Goal: Communication & Community: Answer question/provide support

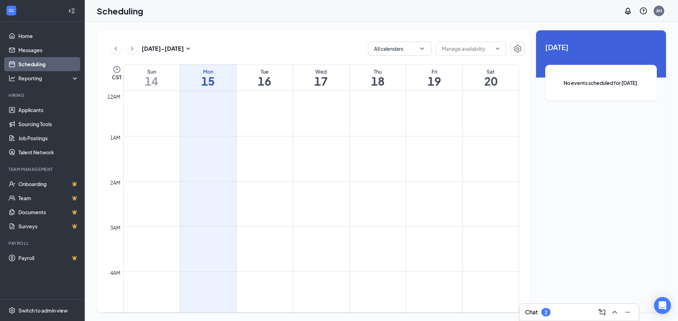
scroll to position [347, 0]
click at [33, 109] on link "Applicants" at bounding box center [48, 110] width 60 height 14
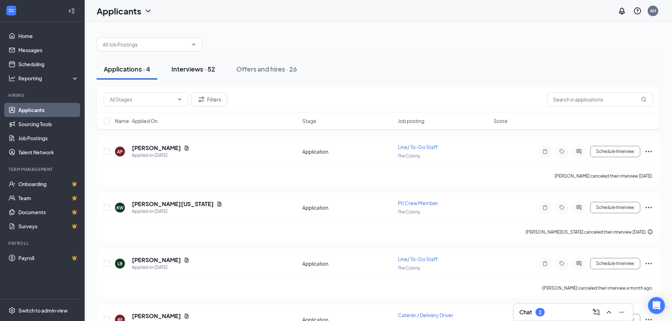
click at [195, 72] on div "Interviews · 52" at bounding box center [194, 69] width 44 height 9
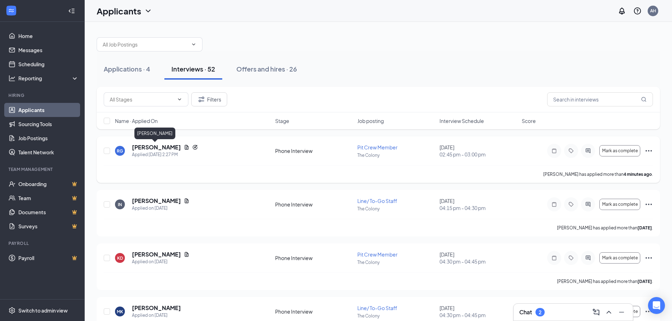
click at [166, 148] on h5 "[PERSON_NAME]" at bounding box center [156, 148] width 49 height 8
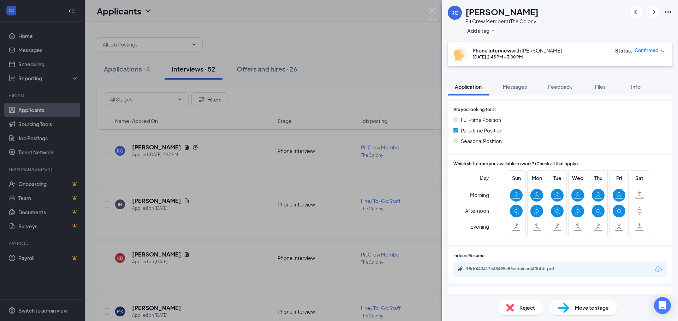
scroll to position [168, 0]
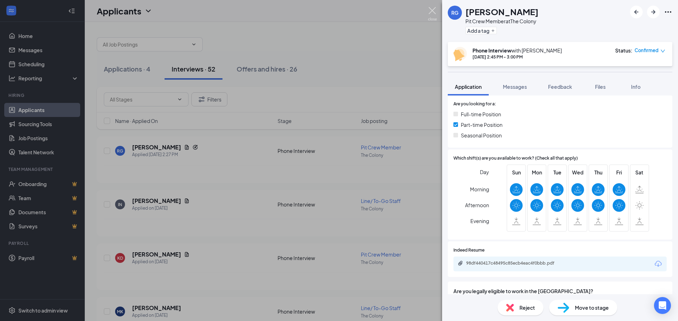
click at [431, 12] on img at bounding box center [432, 14] width 9 height 14
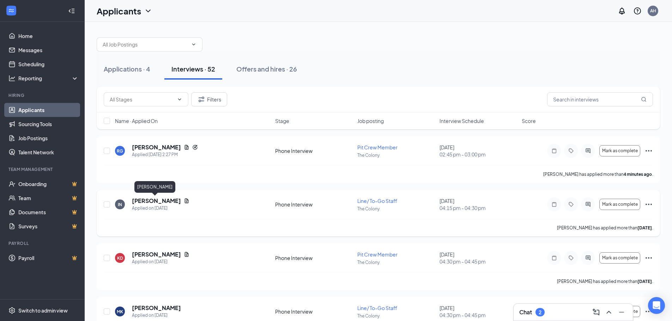
click at [150, 204] on h5 "[PERSON_NAME]" at bounding box center [156, 201] width 49 height 8
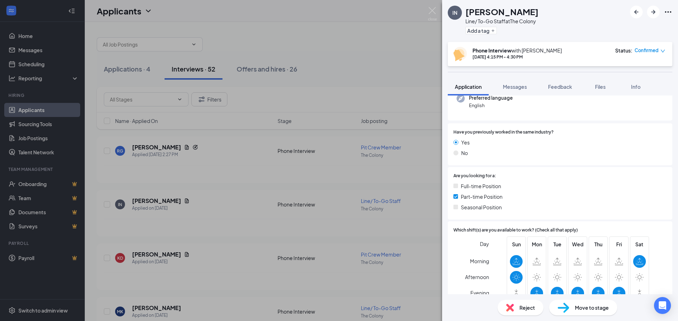
scroll to position [176, 0]
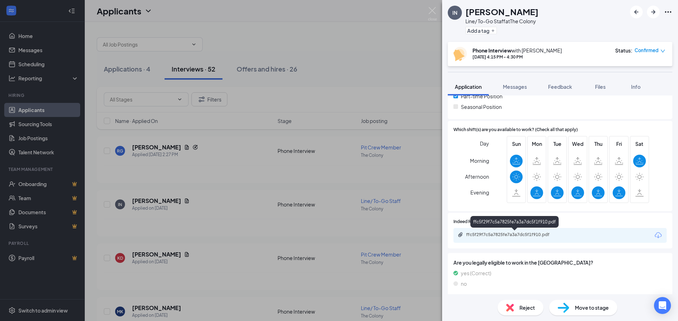
click at [538, 237] on div "ffc5f29f7c5a7825fe7a3a7dc5f1f910.pdf" at bounding box center [515, 235] width 99 height 6
click at [520, 86] on span "Messages" at bounding box center [515, 87] width 24 height 6
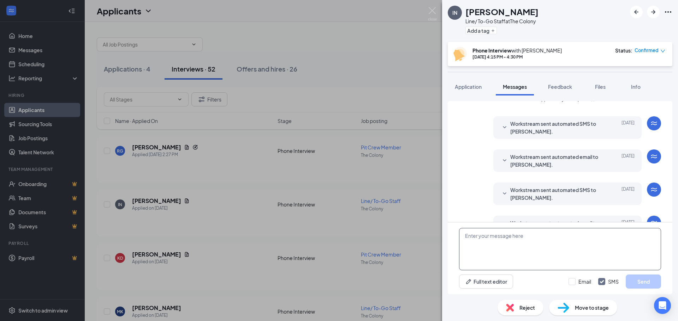
scroll to position [119, 0]
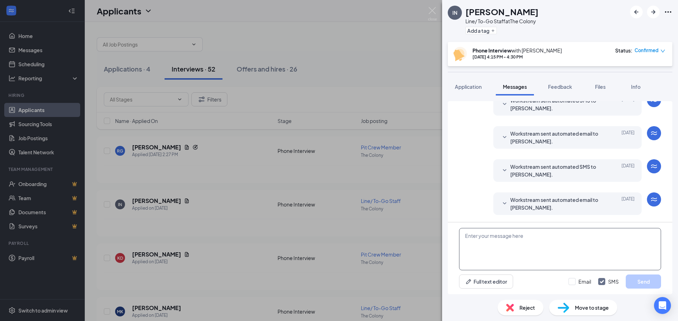
click at [557, 237] on textarea at bounding box center [560, 249] width 202 height 42
type textarea "Hello [PERSON_NAME], are you able to come in [DATE] at 4pm for an in person int…"
click at [640, 284] on button "Send" at bounding box center [642, 282] width 35 height 14
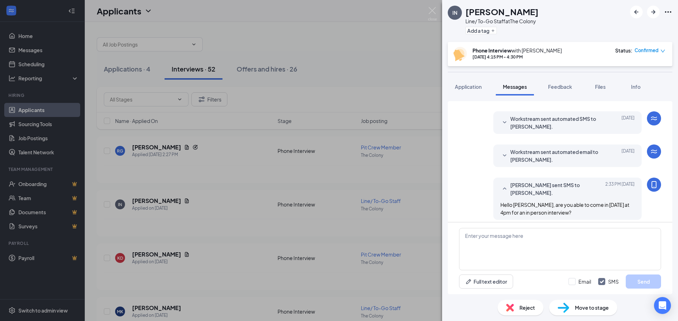
scroll to position [172, 0]
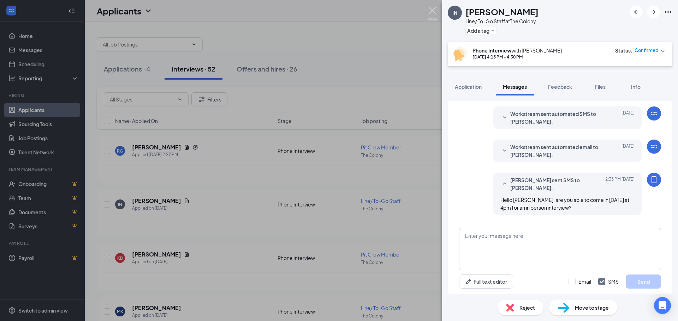
click at [433, 11] on img at bounding box center [432, 14] width 9 height 14
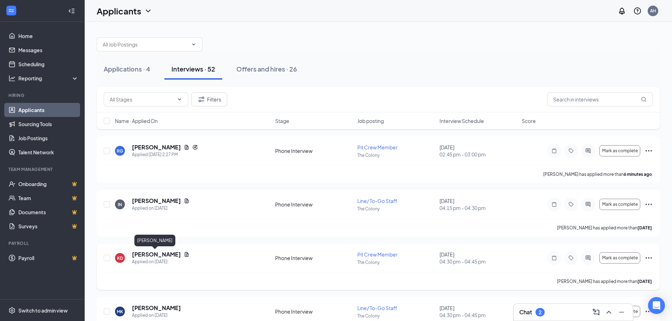
click at [163, 253] on h5 "[PERSON_NAME]" at bounding box center [156, 255] width 49 height 8
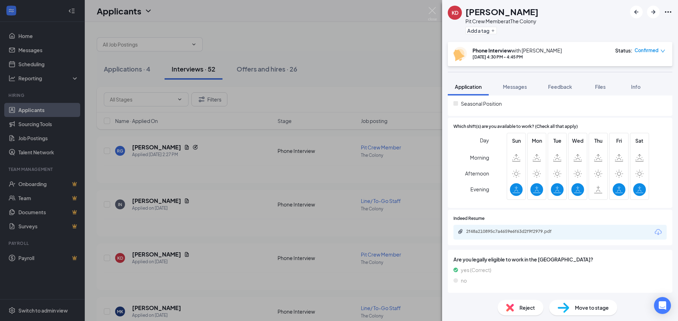
scroll to position [180, 0]
click at [541, 232] on div "2f48a210895c7a4659e6f63d2f9f2979.pdf" at bounding box center [515, 232] width 99 height 6
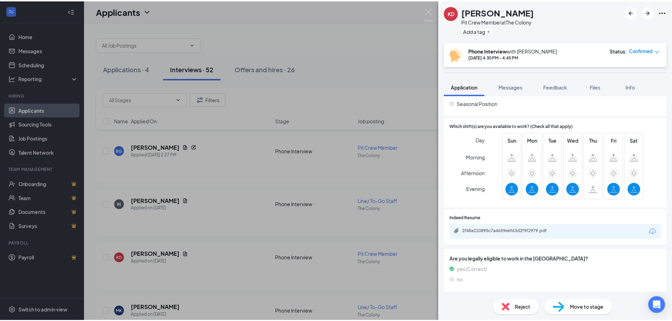
scroll to position [177, 0]
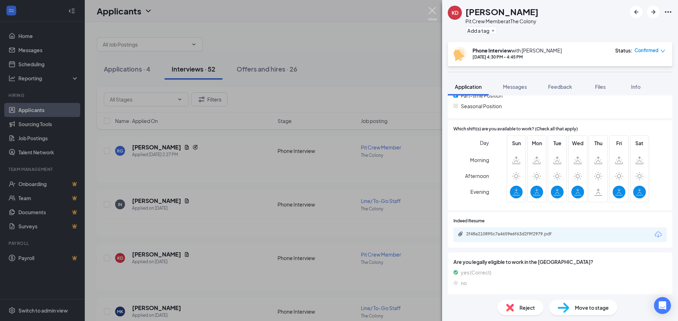
click at [430, 10] on img at bounding box center [432, 14] width 9 height 14
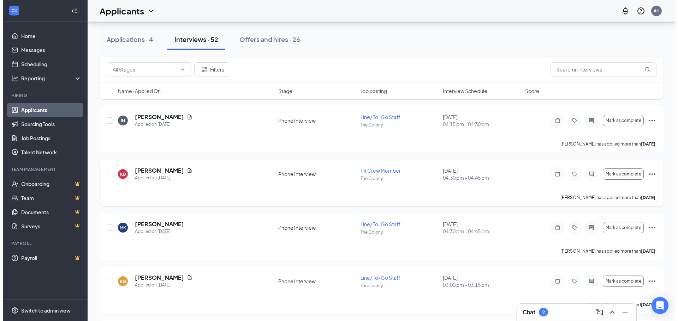
scroll to position [88, 0]
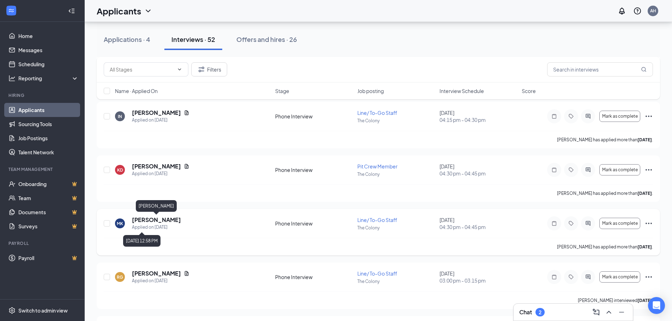
click at [163, 221] on h5 "[PERSON_NAME]" at bounding box center [156, 220] width 49 height 8
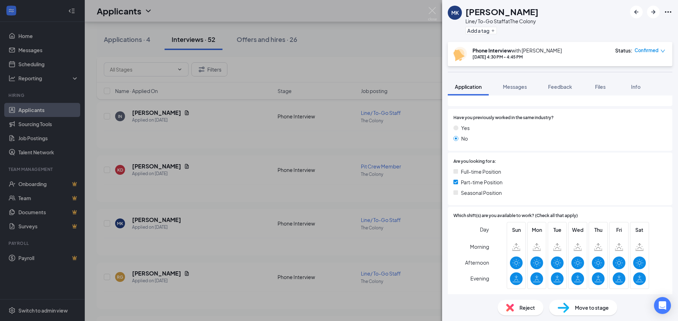
scroll to position [142, 0]
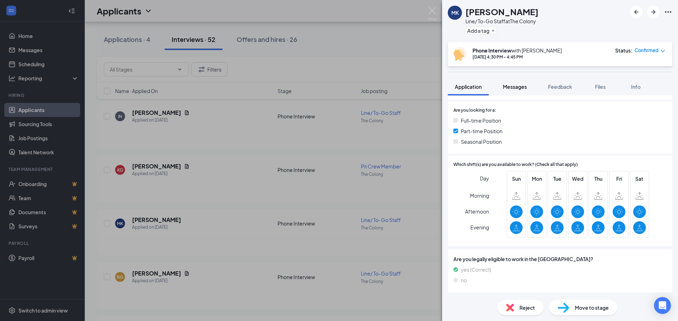
click at [524, 87] on span "Messages" at bounding box center [515, 87] width 24 height 6
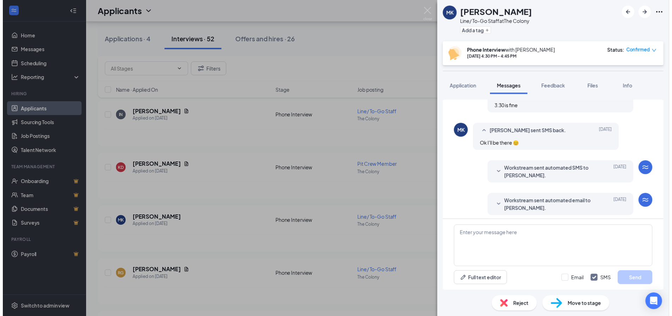
scroll to position [270, 0]
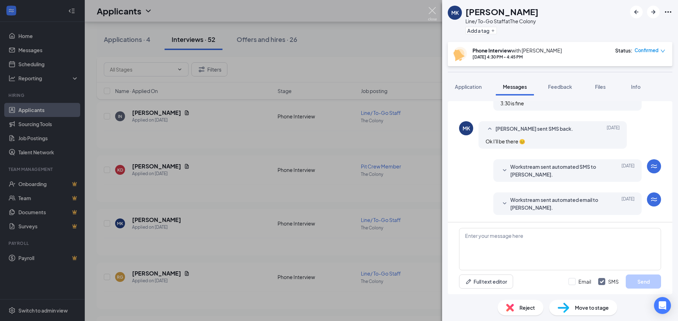
click at [429, 11] on img at bounding box center [432, 14] width 9 height 14
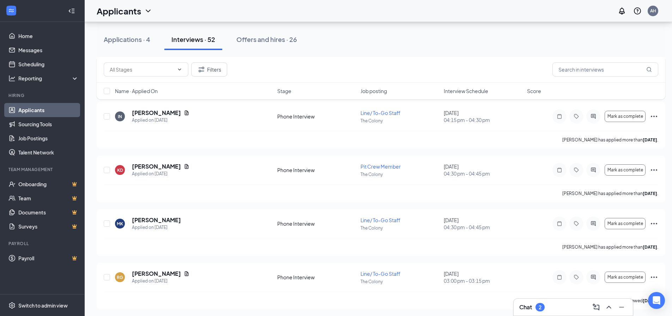
click at [574, 311] on div "Chat 2" at bounding box center [573, 307] width 108 height 11
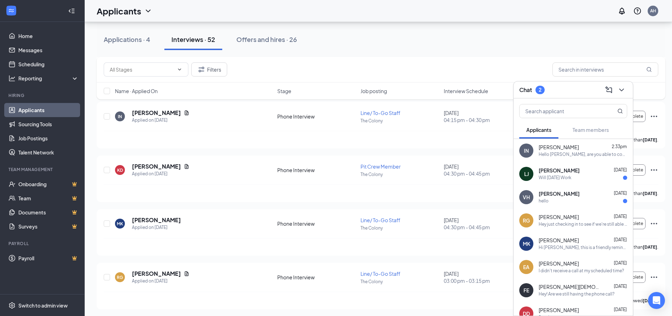
click at [593, 199] on div "hello" at bounding box center [583, 201] width 89 height 6
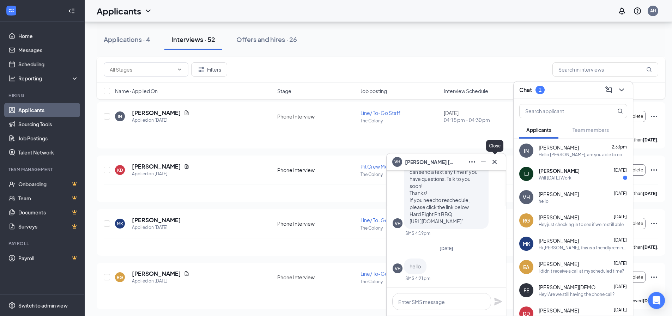
click at [497, 163] on icon "Cross" at bounding box center [495, 162] width 8 height 8
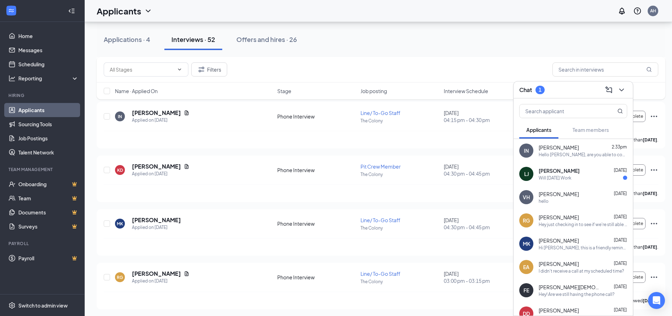
click at [571, 179] on div "Will [DATE] Work" at bounding box center [555, 178] width 33 height 6
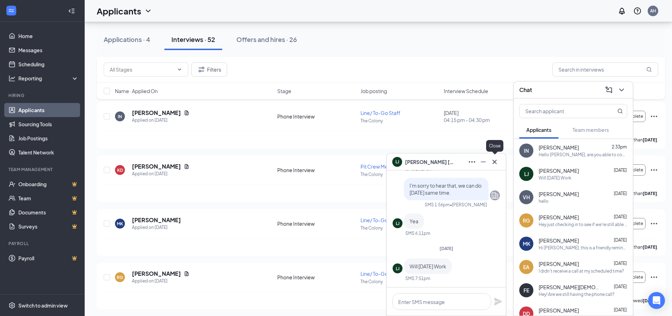
click at [500, 163] on button at bounding box center [494, 161] width 11 height 11
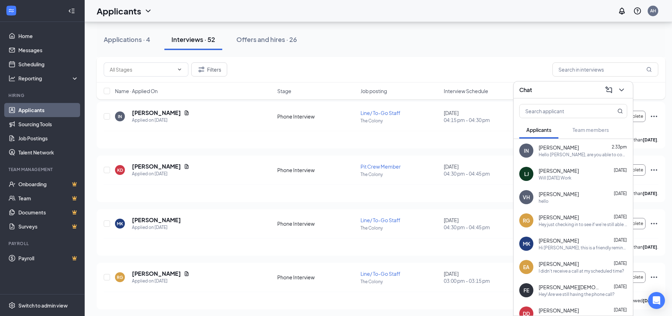
click at [572, 248] on div "Hi [PERSON_NAME], this is a friendly reminder. Your meeting with Hard Eight Pit…" at bounding box center [583, 248] width 89 height 6
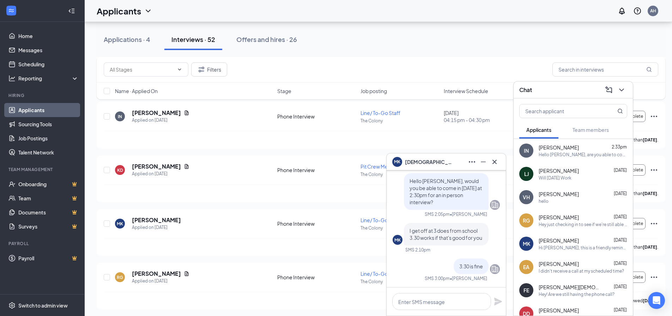
scroll to position [-194, 0]
click at [496, 165] on icon "Cross" at bounding box center [495, 162] width 8 height 8
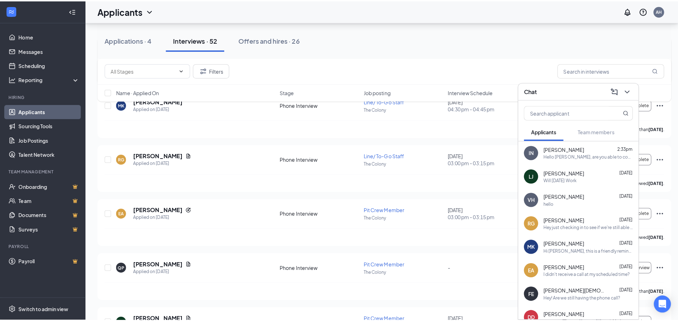
scroll to position [194, 0]
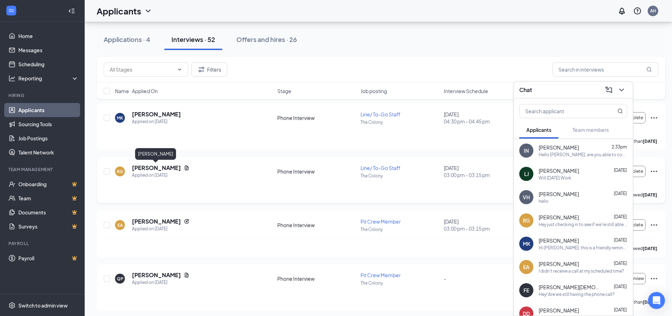
click at [169, 169] on h5 "[PERSON_NAME]" at bounding box center [156, 168] width 49 height 8
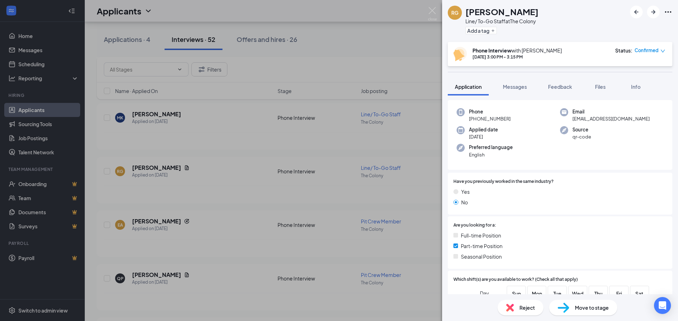
scroll to position [196, 0]
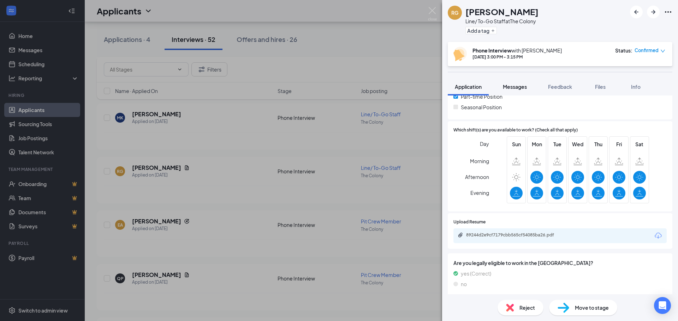
click at [520, 88] on span "Messages" at bounding box center [515, 87] width 24 height 6
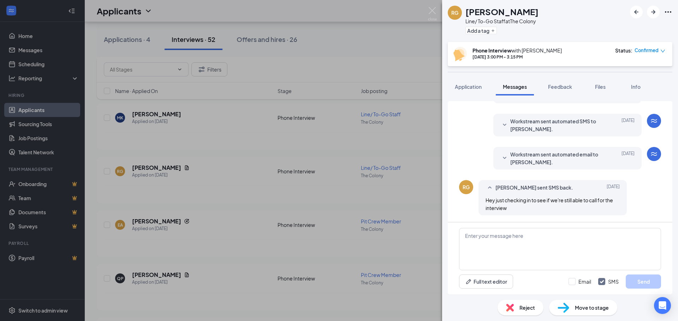
scroll to position [165, 0]
click at [463, 84] on span "Application" at bounding box center [468, 87] width 27 height 6
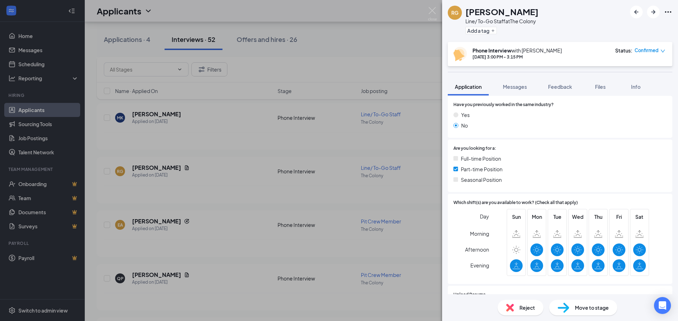
scroll to position [150, 0]
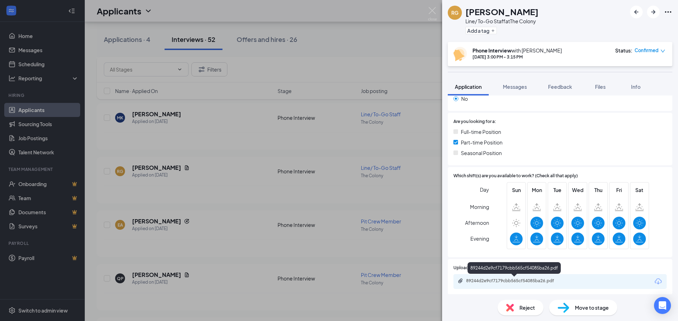
click at [519, 282] on div "89244d2e9cf7179cbb565cf54085ba26.pdf" at bounding box center [515, 281] width 99 height 6
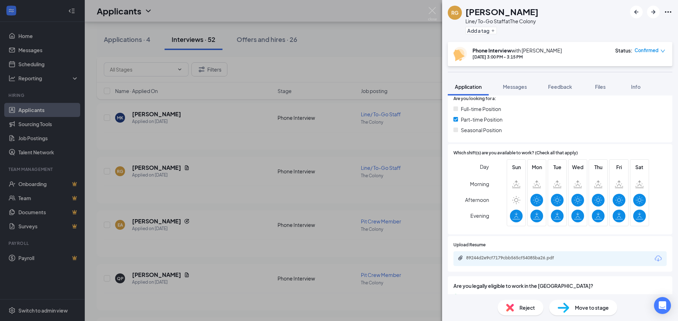
scroll to position [198, 0]
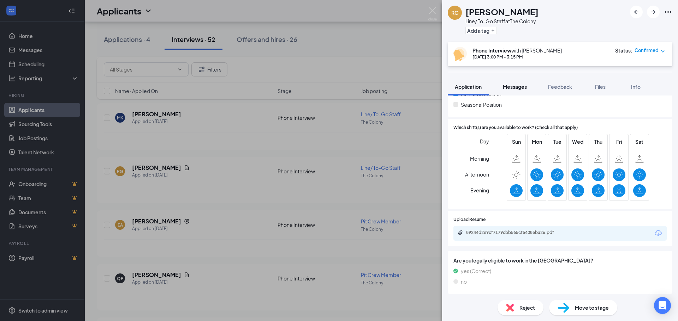
click at [517, 92] on button "Messages" at bounding box center [514, 87] width 38 height 18
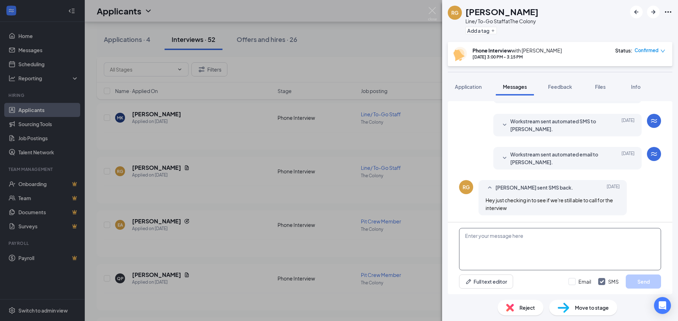
scroll to position [165, 0]
click at [533, 242] on textarea at bounding box center [560, 249] width 202 height 42
type textarea "W"
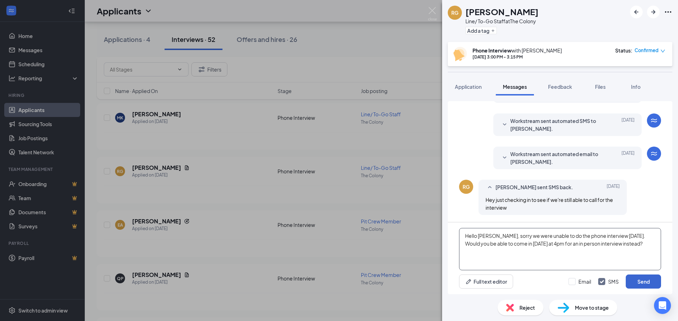
type textarea "Hello [PERSON_NAME], sorry we were unable to do the phone interview [DATE]. Wou…"
click at [638, 277] on button "Send" at bounding box center [642, 282] width 35 height 14
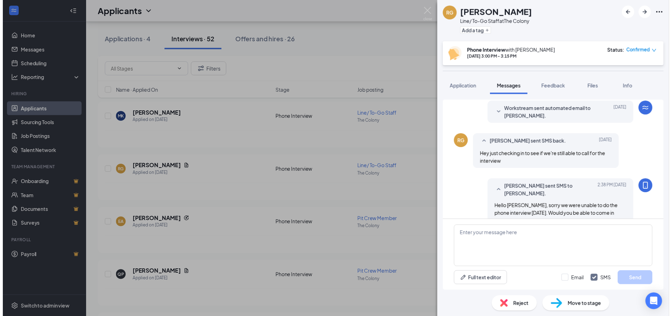
scroll to position [226, 0]
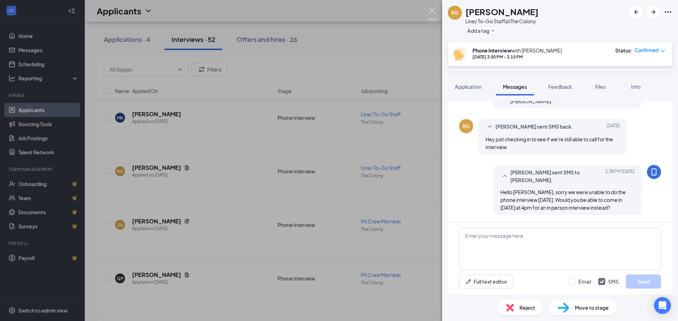
click at [433, 11] on img at bounding box center [432, 14] width 9 height 14
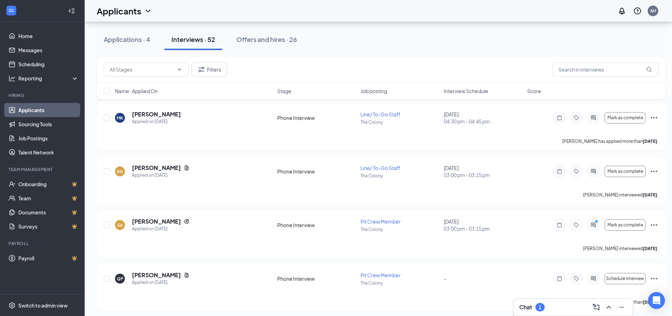
click at [575, 307] on div "Chat 1" at bounding box center [573, 307] width 108 height 11
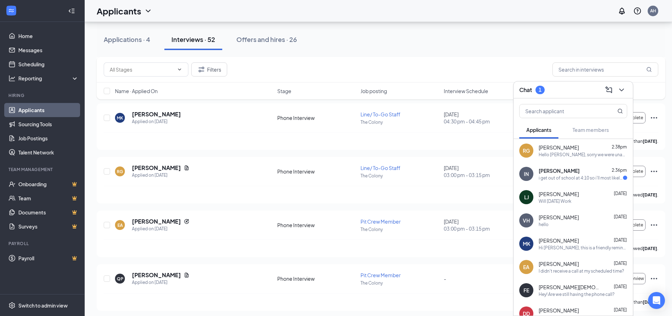
click at [552, 179] on div "i get out of school at 4:10 so i'll most likely make it at around 4:30?" at bounding box center [581, 178] width 84 height 6
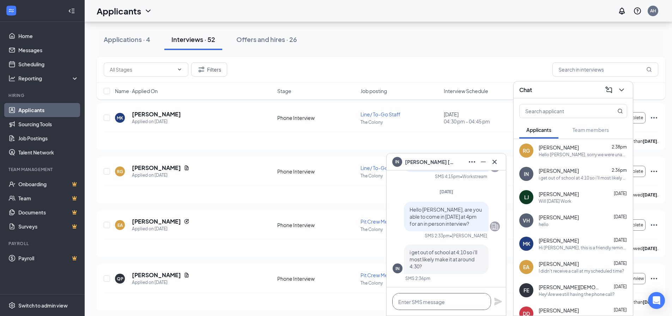
click at [455, 300] on textarea at bounding box center [441, 301] width 99 height 17
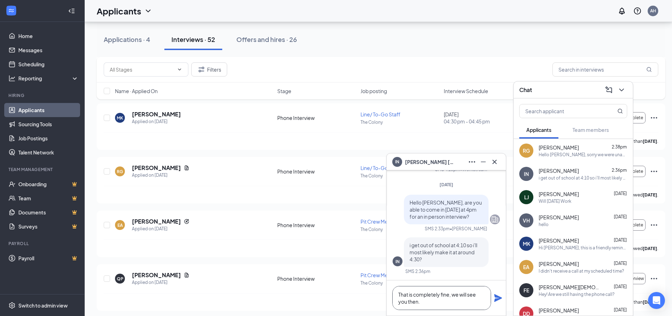
type textarea "That is completely fine, we will see you then."
click at [499, 300] on icon "Plane" at bounding box center [498, 298] width 8 height 8
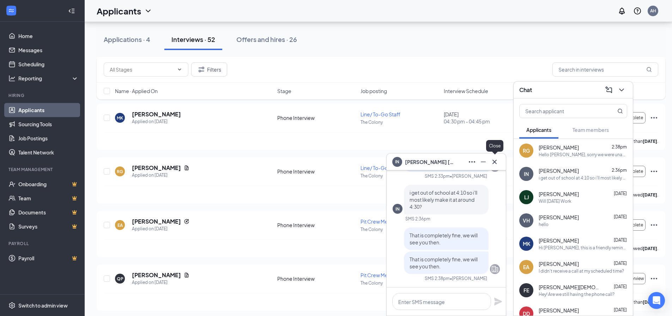
click at [496, 162] on icon "Cross" at bounding box center [495, 162] width 8 height 8
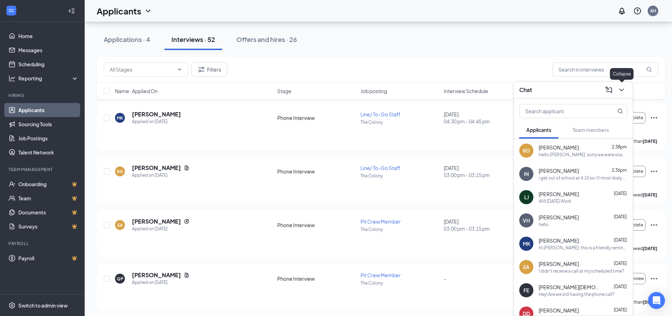
click at [626, 89] on button at bounding box center [621, 89] width 11 height 11
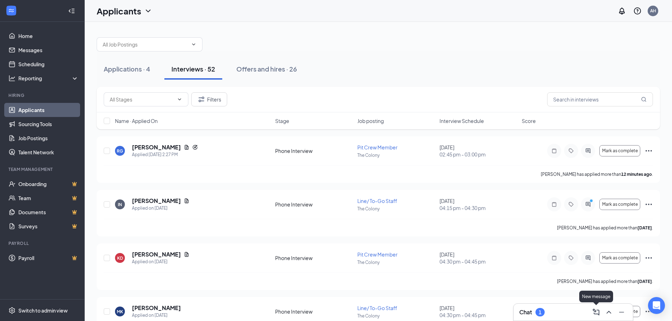
click at [560, 320] on div "Chat 1" at bounding box center [573, 312] width 119 height 17
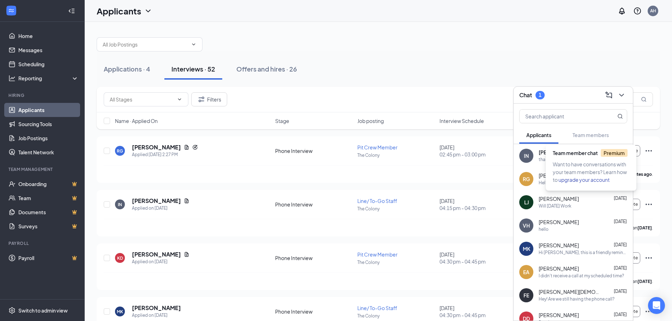
click at [588, 159] on div "Team member chat Premium" at bounding box center [592, 154] width 79 height 11
click at [531, 158] on div "IN" at bounding box center [526, 156] width 14 height 14
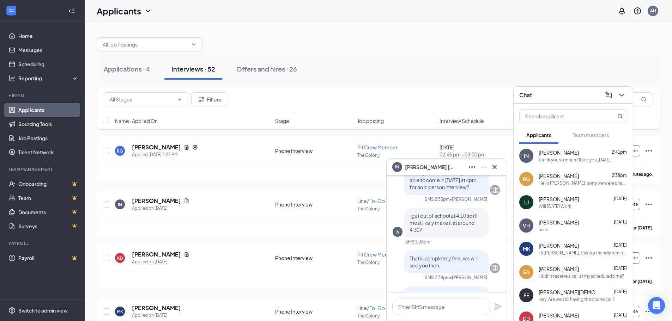
scroll to position [-71, 0]
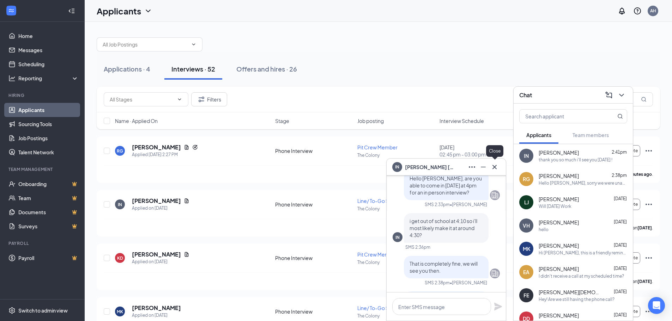
click at [499, 167] on icon "Cross" at bounding box center [495, 167] width 8 height 8
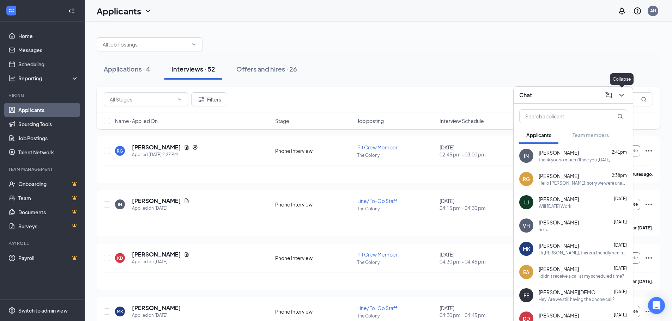
click at [624, 95] on icon "ChevronDown" at bounding box center [622, 95] width 8 height 8
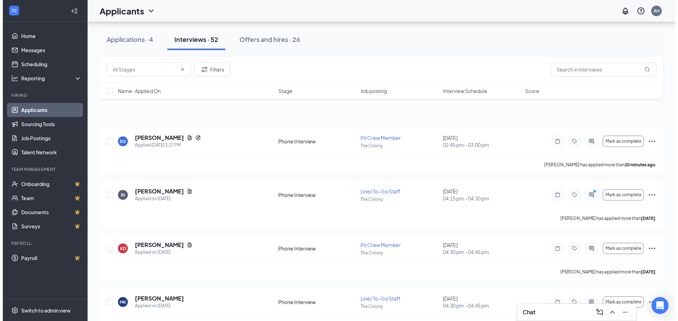
scroll to position [0, 0]
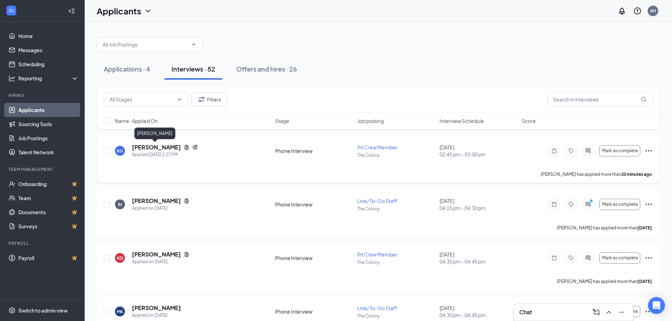
click at [156, 147] on h5 "[PERSON_NAME]" at bounding box center [156, 148] width 49 height 8
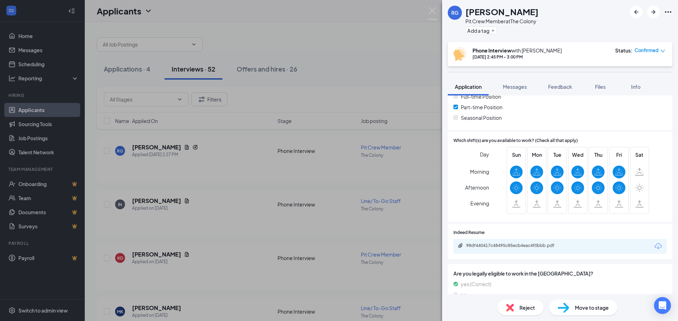
scroll to position [173, 0]
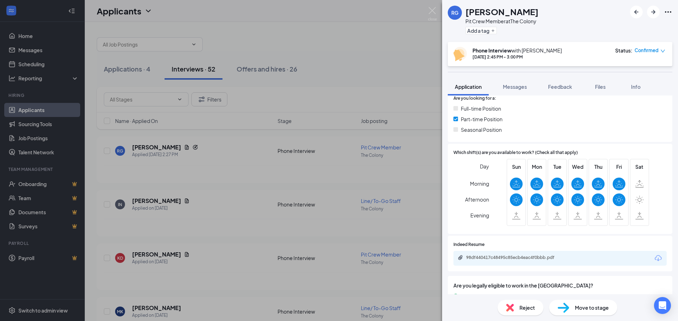
drag, startPoint x: 564, startPoint y: 86, endPoint x: 553, endPoint y: 97, distance: 16.0
click at [565, 86] on span "Feedback" at bounding box center [560, 87] width 24 height 6
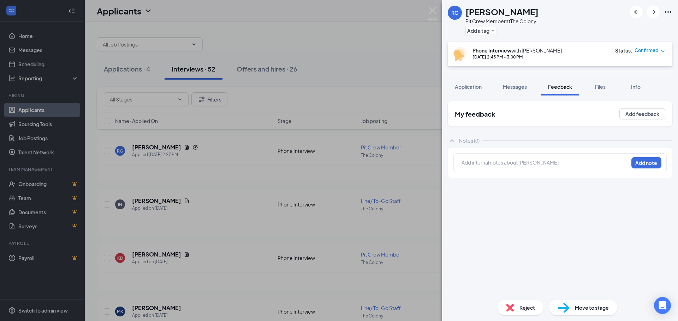
drag, startPoint x: 605, startPoint y: 80, endPoint x: 529, endPoint y: 187, distance: 130.9
click at [605, 81] on button "Files" at bounding box center [600, 87] width 28 height 18
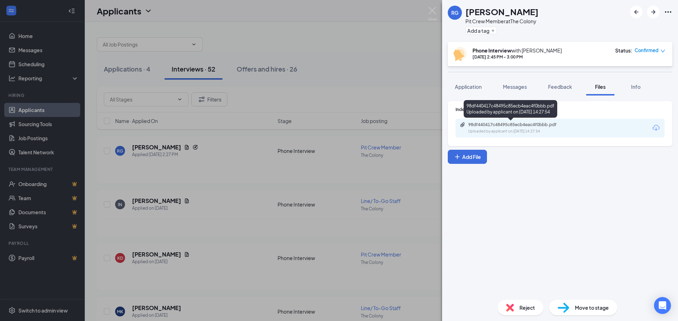
click at [533, 131] on div "Uploaded by applicant on [DATE] 14:27:54" at bounding box center [521, 132] width 106 height 6
click at [429, 12] on img at bounding box center [432, 14] width 9 height 14
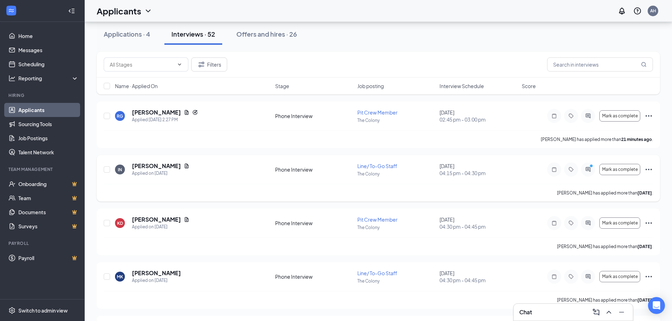
scroll to position [35, 0]
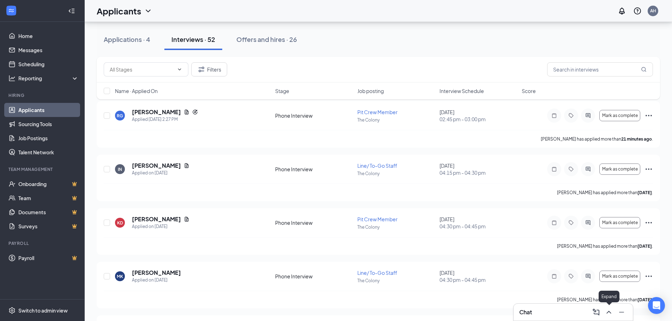
click at [606, 314] on icon "ChevronUp" at bounding box center [609, 312] width 8 height 8
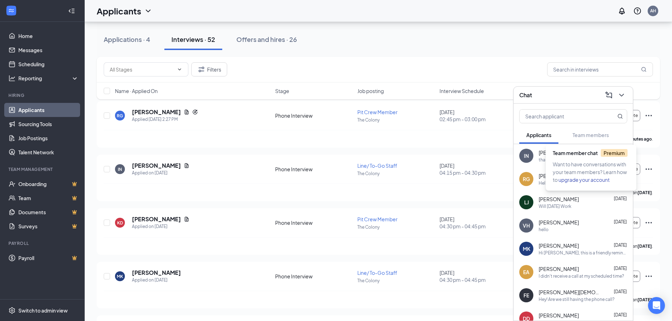
click at [586, 159] on div "Team member chat Premium" at bounding box center [592, 154] width 79 height 11
click at [574, 158] on div "thank you so much i'll see you [DATE] !" at bounding box center [576, 160] width 74 height 6
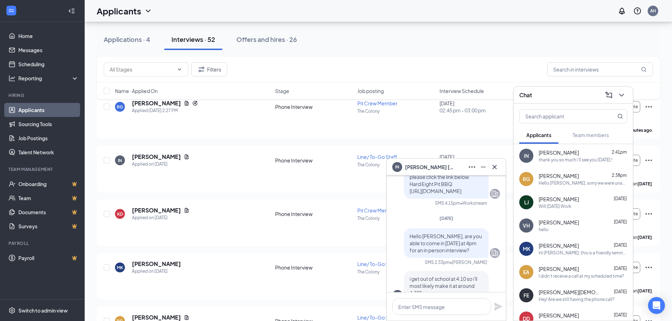
scroll to position [-132, 0]
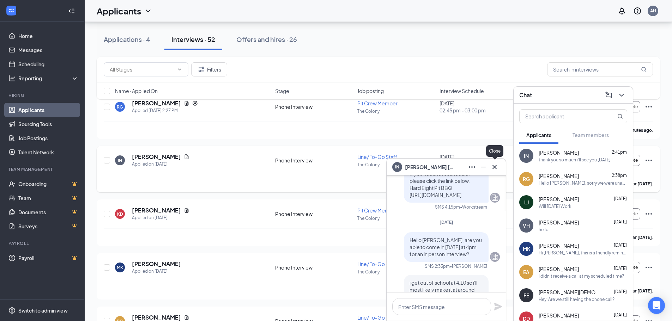
click at [493, 170] on icon "Cross" at bounding box center [495, 167] width 8 height 8
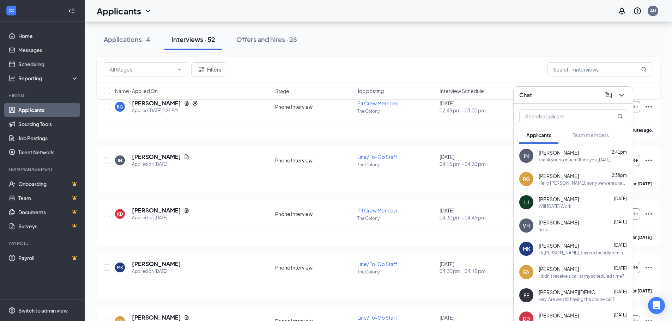
click at [585, 178] on div "[PERSON_NAME] 2:38pm" at bounding box center [583, 176] width 89 height 7
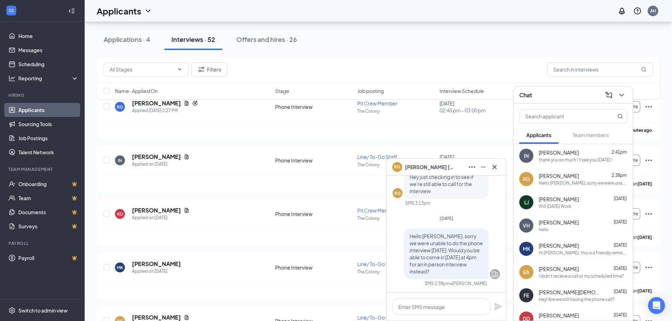
scroll to position [0, 0]
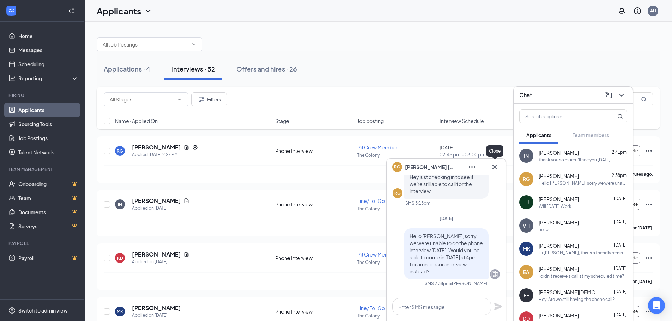
click at [498, 166] on icon "Cross" at bounding box center [495, 167] width 8 height 8
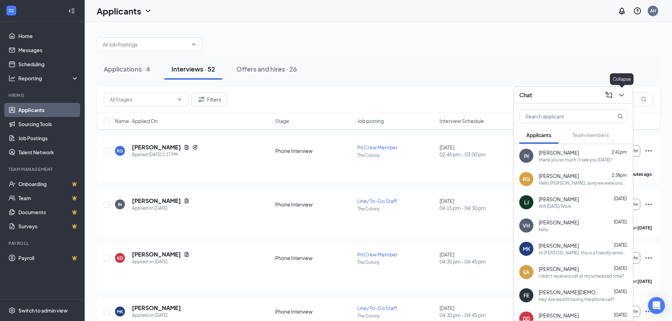
click at [623, 99] on icon "ChevronDown" at bounding box center [622, 95] width 8 height 8
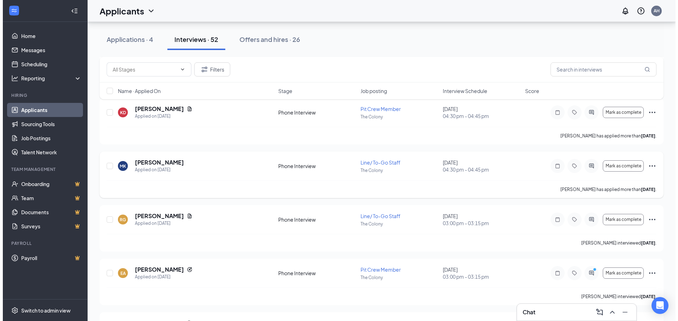
scroll to position [168, 0]
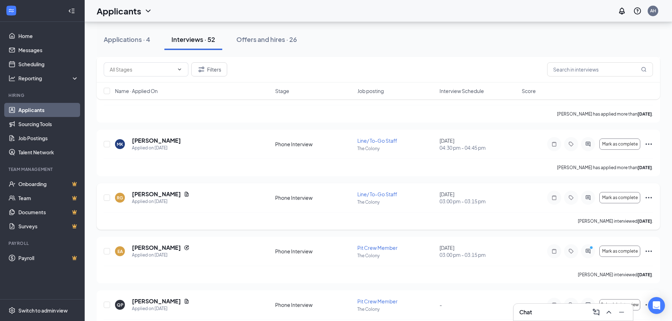
click at [234, 200] on div "RG [PERSON_NAME] Applied on [DATE]" at bounding box center [193, 198] width 156 height 15
click at [163, 192] on h5 "[PERSON_NAME]" at bounding box center [156, 195] width 49 height 8
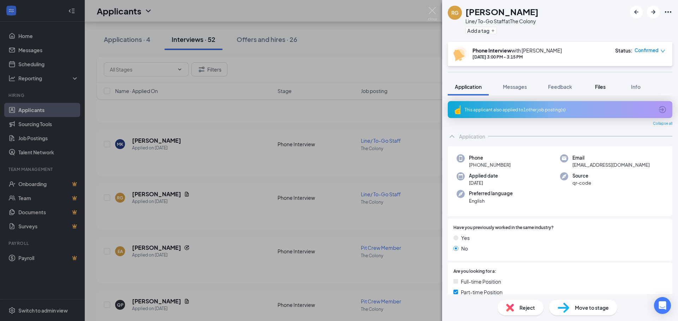
click at [603, 88] on span "Files" at bounding box center [600, 87] width 11 height 6
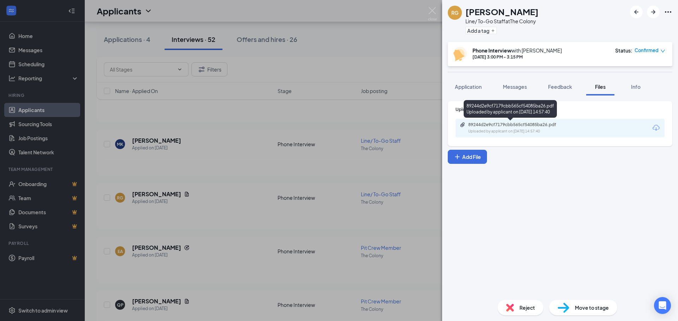
click at [492, 114] on div "89244d2e9cf7179cbb565cf54085ba26.pdf Uploaded by applicant on [DATE] 14:57:40" at bounding box center [509, 109] width 93 height 18
click at [492, 136] on div "89244d2e9cf7179cbb565cf54085ba26.pdf Uploaded by applicant on [DATE] 14:57:40" at bounding box center [559, 128] width 209 height 19
click at [492, 122] on div "89244d2e9cf7179cbb565cf54085ba26.pdf" at bounding box center [517, 125] width 99 height 6
click at [431, 15] on img at bounding box center [432, 14] width 9 height 14
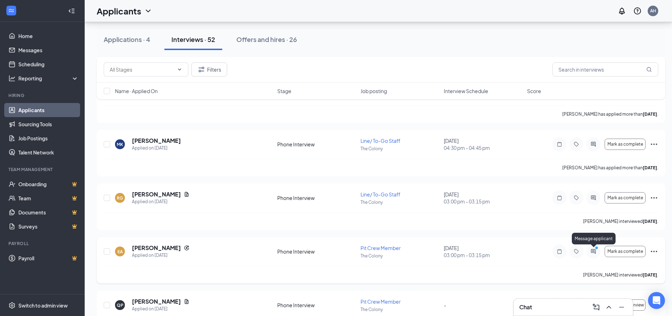
click at [593, 253] on icon "ActiveChat" at bounding box center [593, 252] width 8 height 6
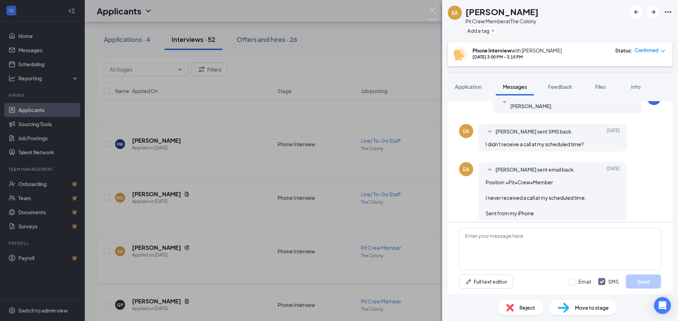
scroll to position [249, 0]
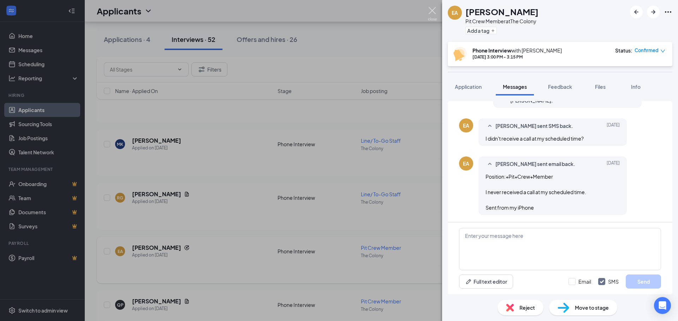
click at [435, 8] on img at bounding box center [432, 14] width 9 height 14
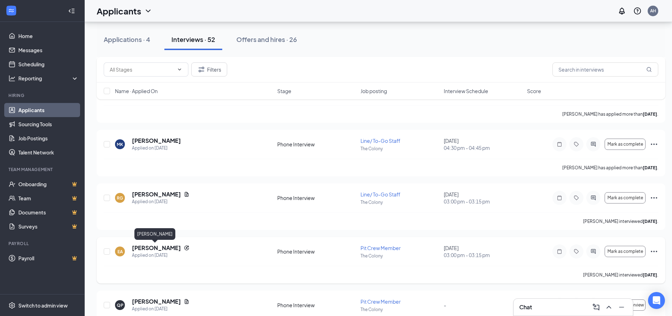
click at [153, 248] on h5 "[PERSON_NAME]" at bounding box center [156, 248] width 49 height 8
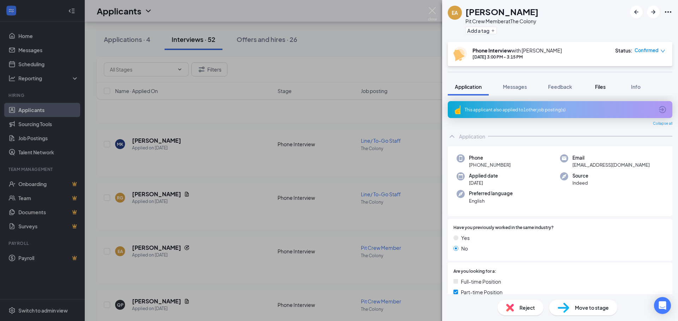
drag, startPoint x: 603, startPoint y: 94, endPoint x: 600, endPoint y: 93, distance: 3.5
click at [604, 94] on button "Files" at bounding box center [600, 87] width 28 height 18
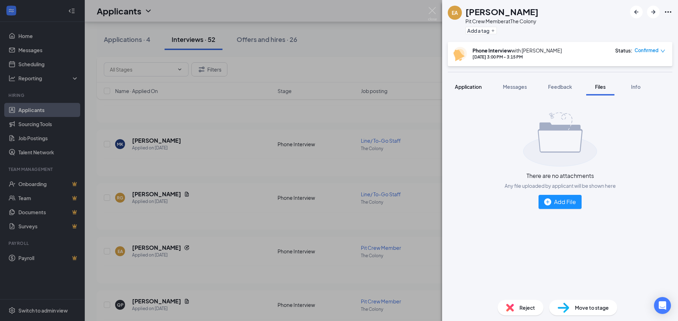
click at [470, 84] on span "Application" at bounding box center [468, 87] width 27 height 6
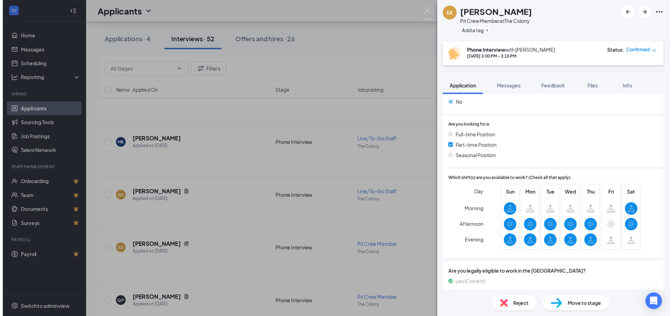
scroll to position [150, 0]
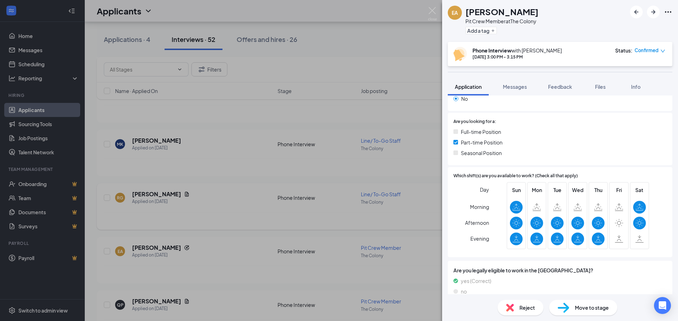
click at [303, 173] on div "EA Erik Alvarado Pit Crew Member at The Colony Add a tag Phone Interview with R…" at bounding box center [339, 160] width 678 height 321
